Goal: Task Accomplishment & Management: Use online tool/utility

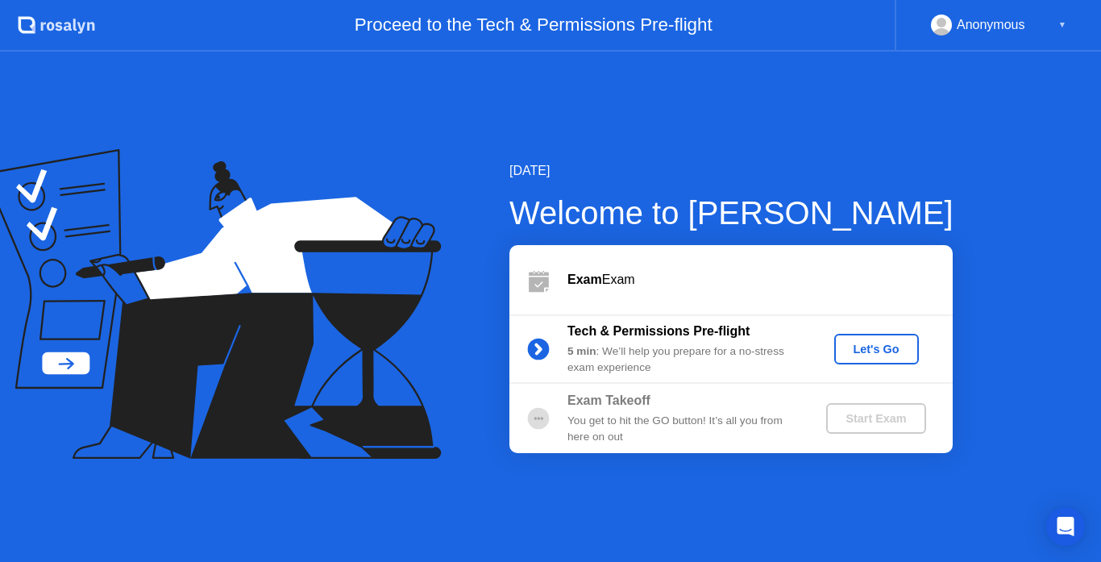
click at [887, 339] on button "Let's Go" at bounding box center [876, 349] width 85 height 31
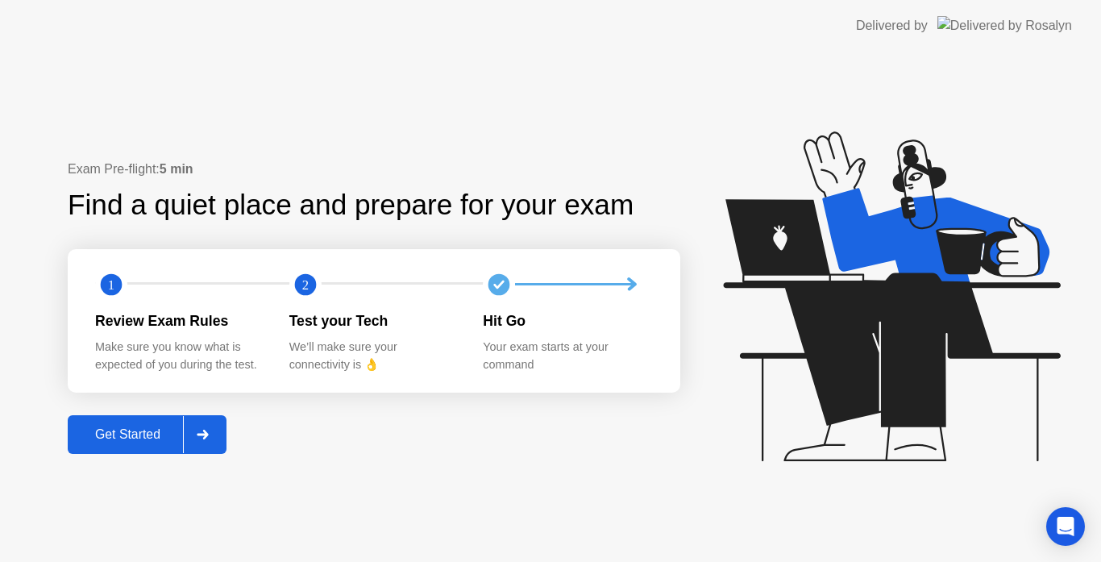
click at [163, 436] on div "Get Started" at bounding box center [128, 434] width 110 height 15
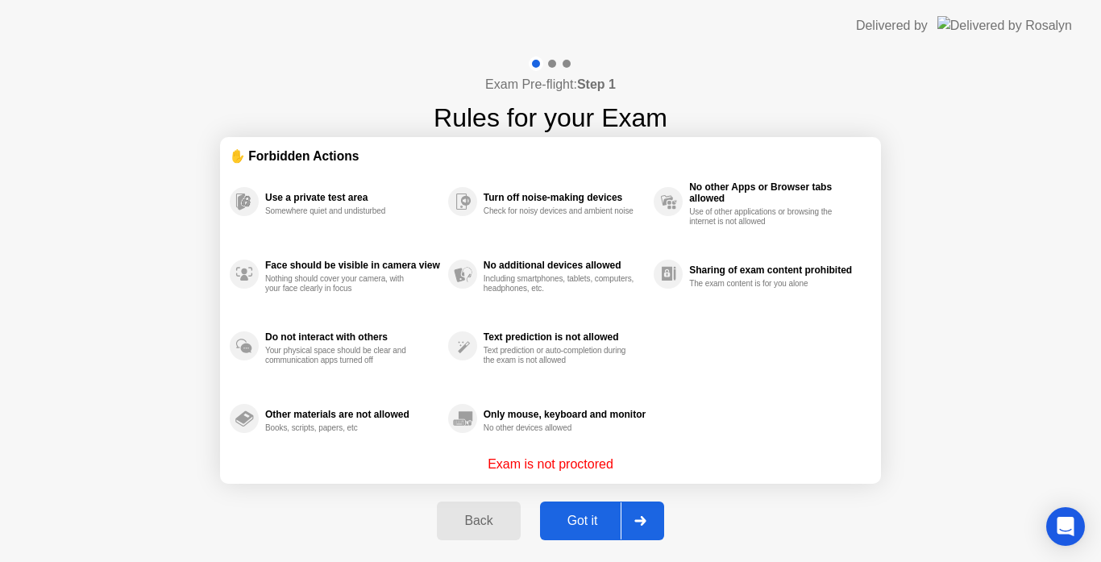
click at [600, 518] on div "Got it" at bounding box center [583, 520] width 76 height 15
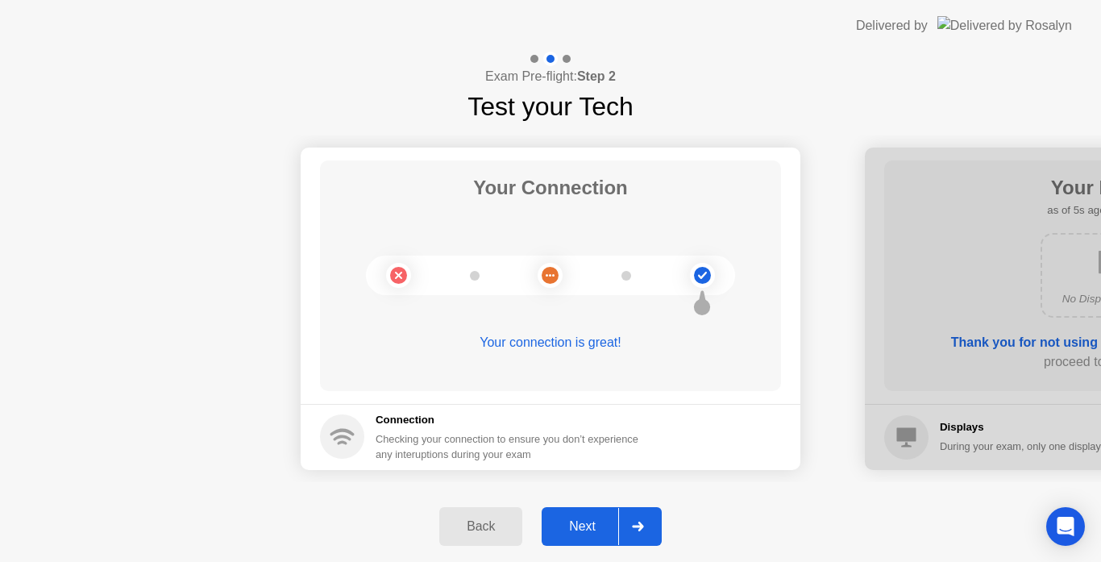
click at [610, 526] on div "Next" at bounding box center [583, 526] width 72 height 15
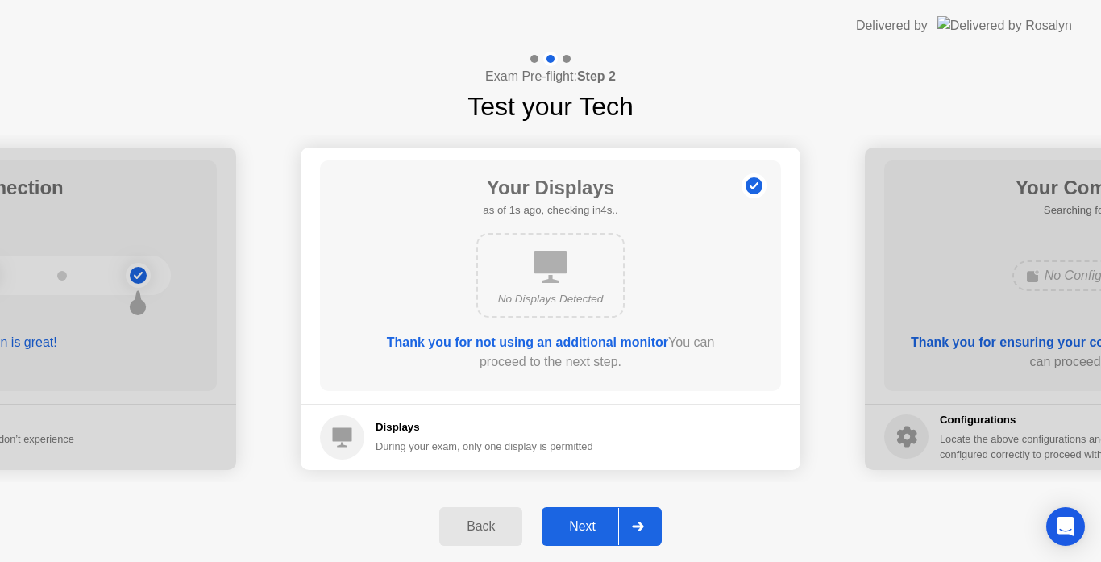
click at [596, 525] on div "Next" at bounding box center [583, 526] width 72 height 15
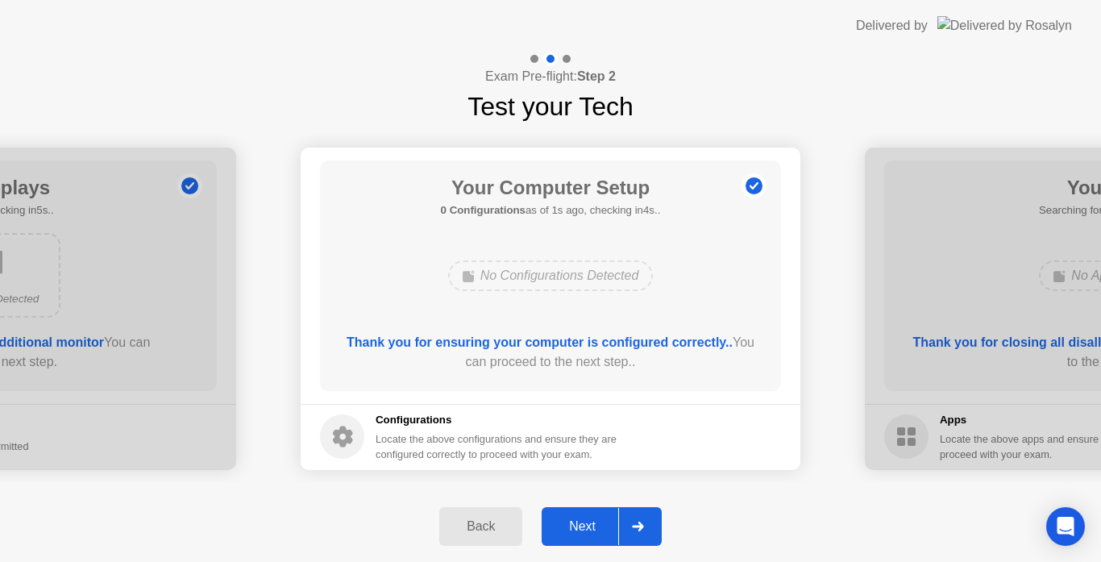
click at [587, 526] on div "Next" at bounding box center [583, 526] width 72 height 15
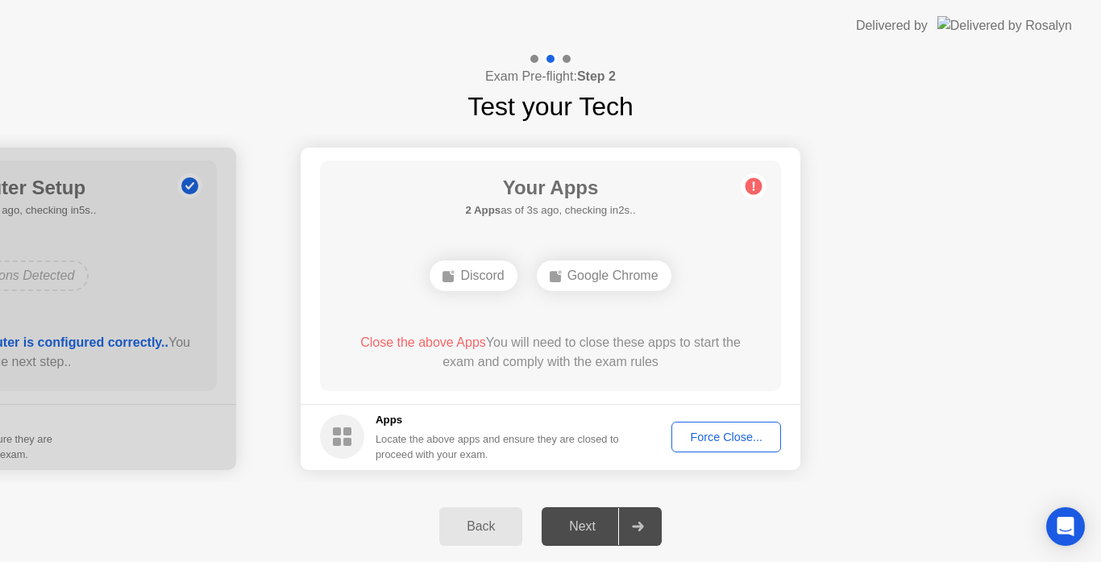
click at [728, 434] on div "Force Close..." at bounding box center [726, 436] width 98 height 13
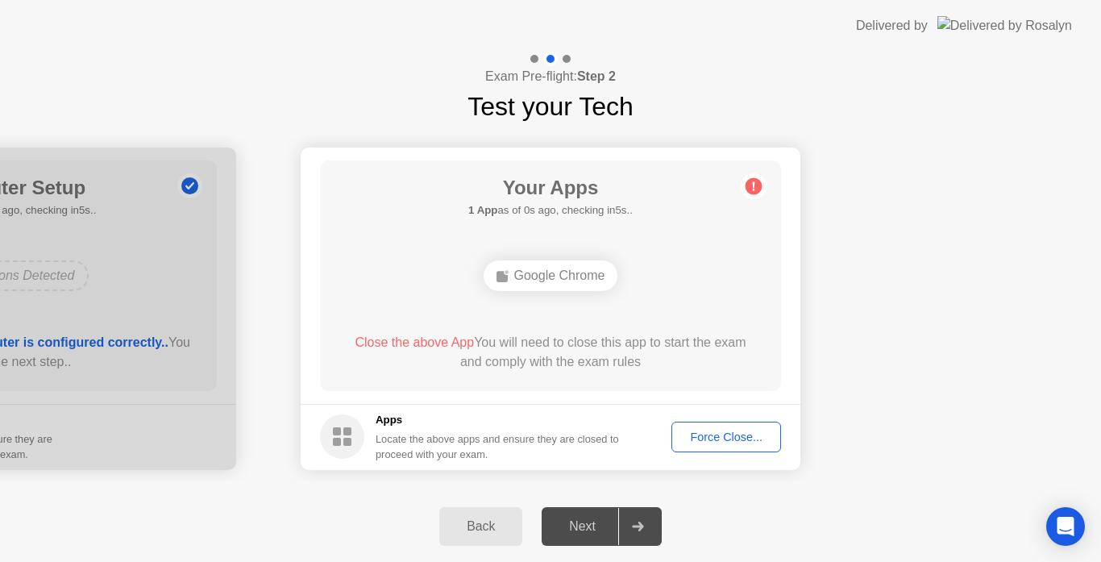
click at [707, 447] on button "Force Close..." at bounding box center [726, 437] width 110 height 31
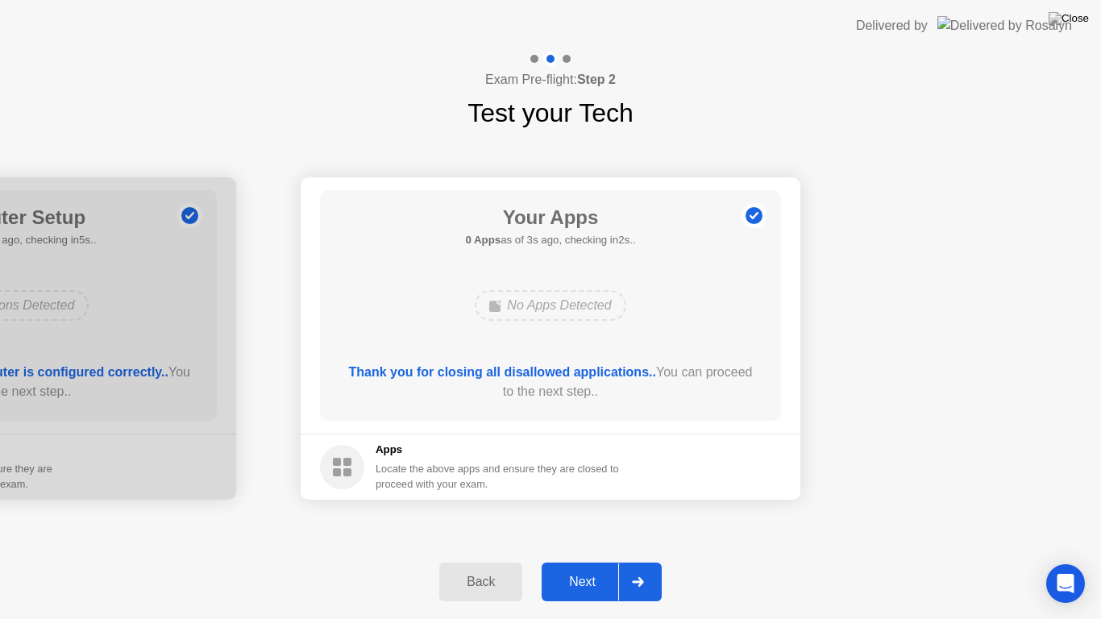
click at [591, 561] on div "Next" at bounding box center [583, 582] width 72 height 15
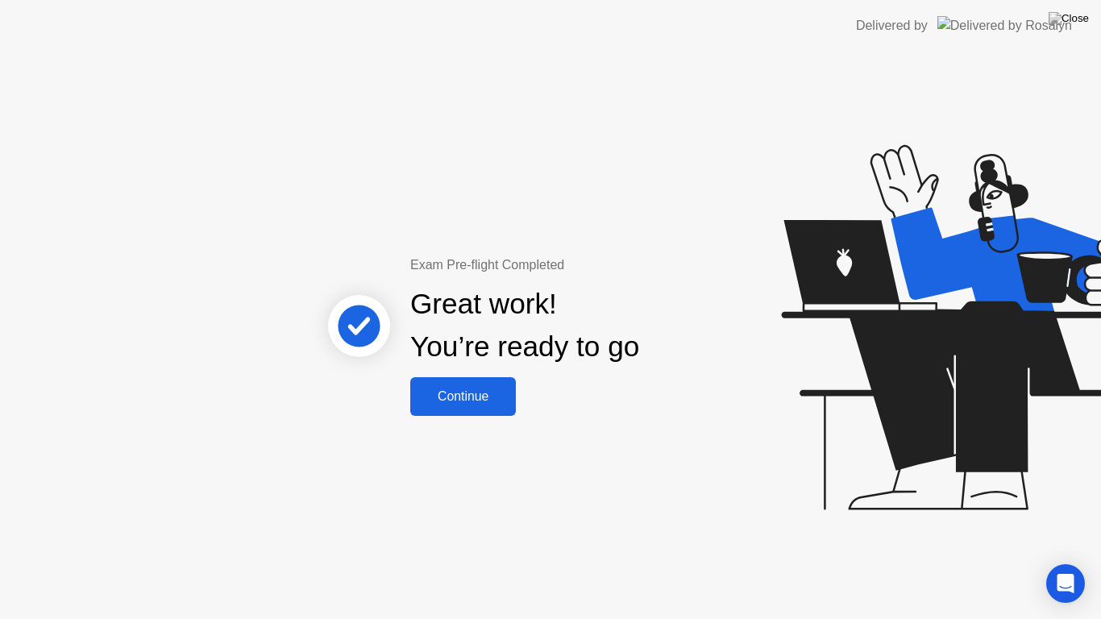
click at [487, 401] on div "Continue" at bounding box center [463, 396] width 96 height 15
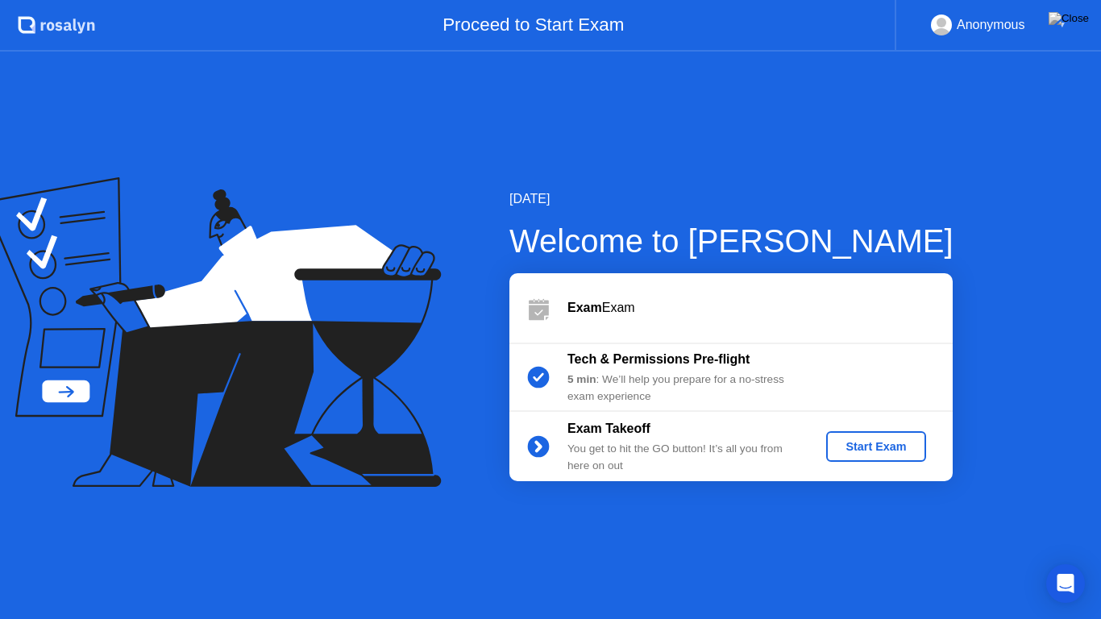
click at [871, 442] on div "Start Exam" at bounding box center [876, 446] width 86 height 13
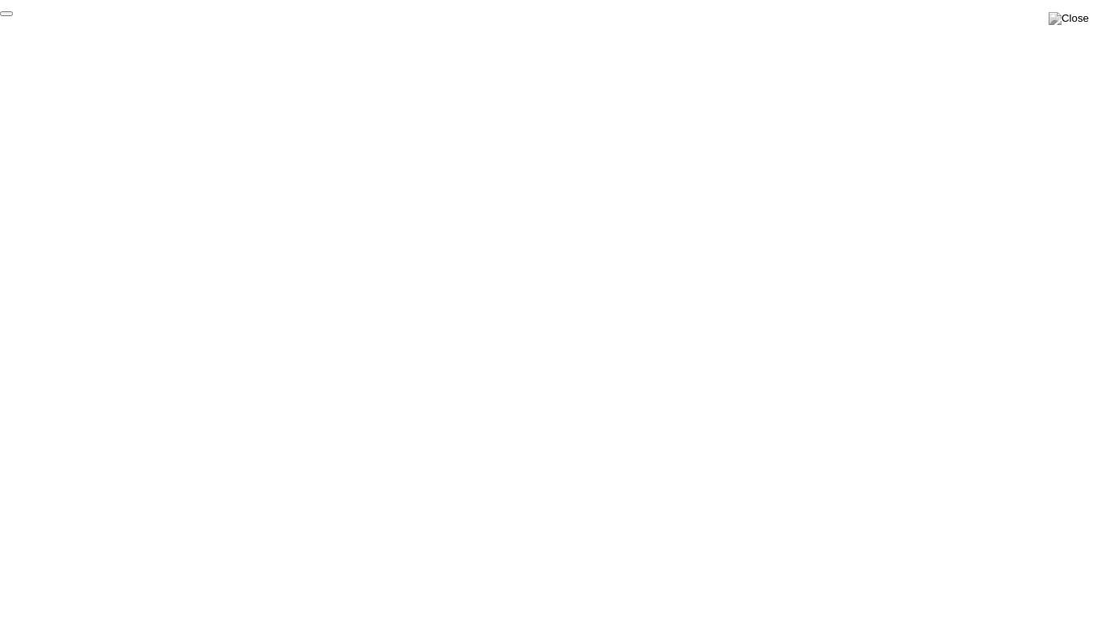
click div "End Proctoring Session"
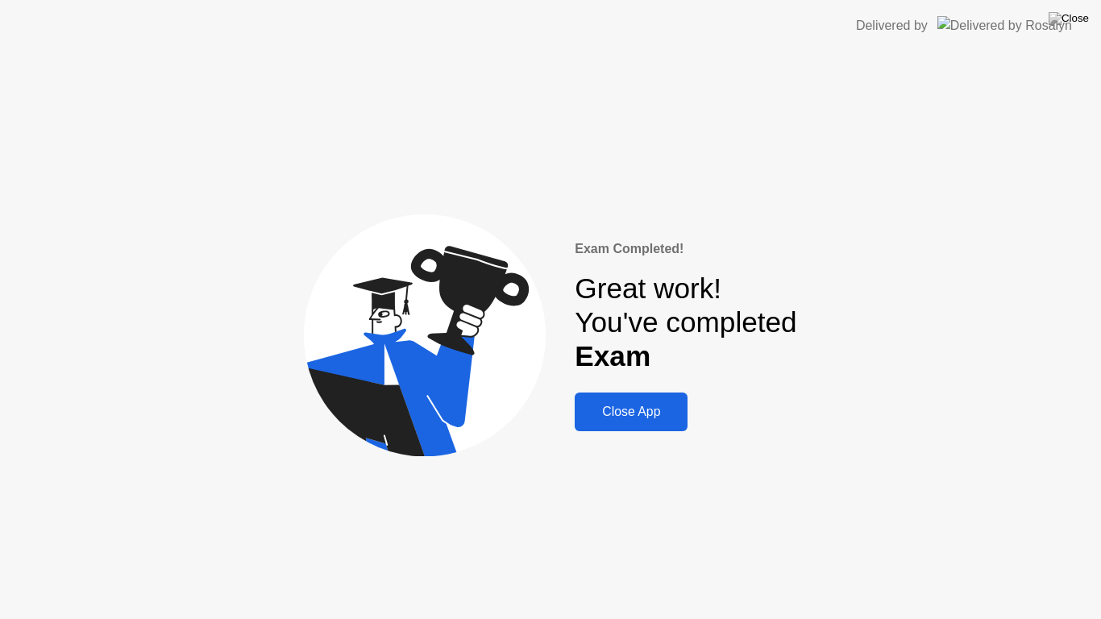
click at [663, 419] on div "Close App" at bounding box center [631, 412] width 103 height 15
